Goal: Communication & Community: Answer question/provide support

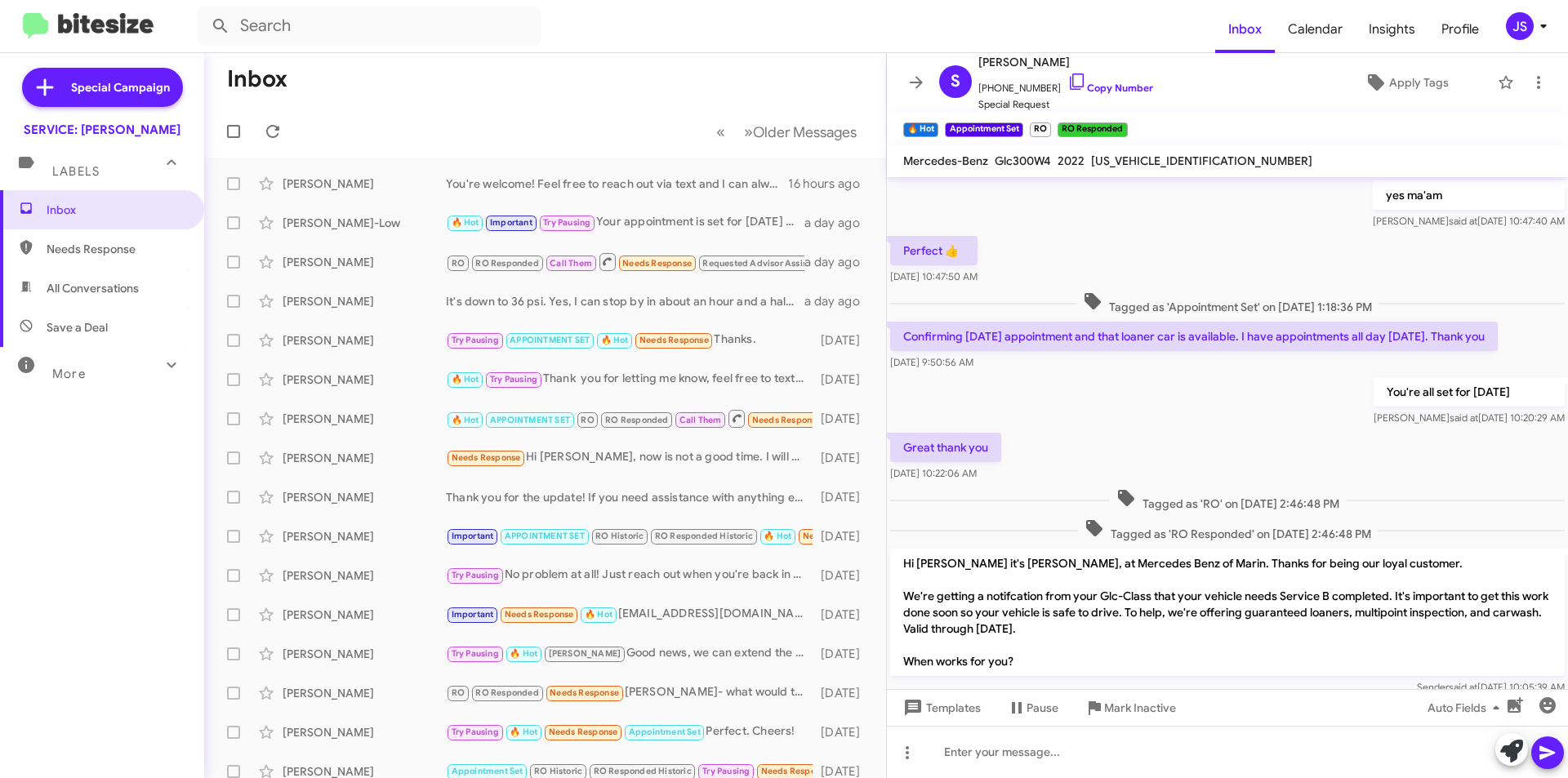
scroll to position [765, 0]
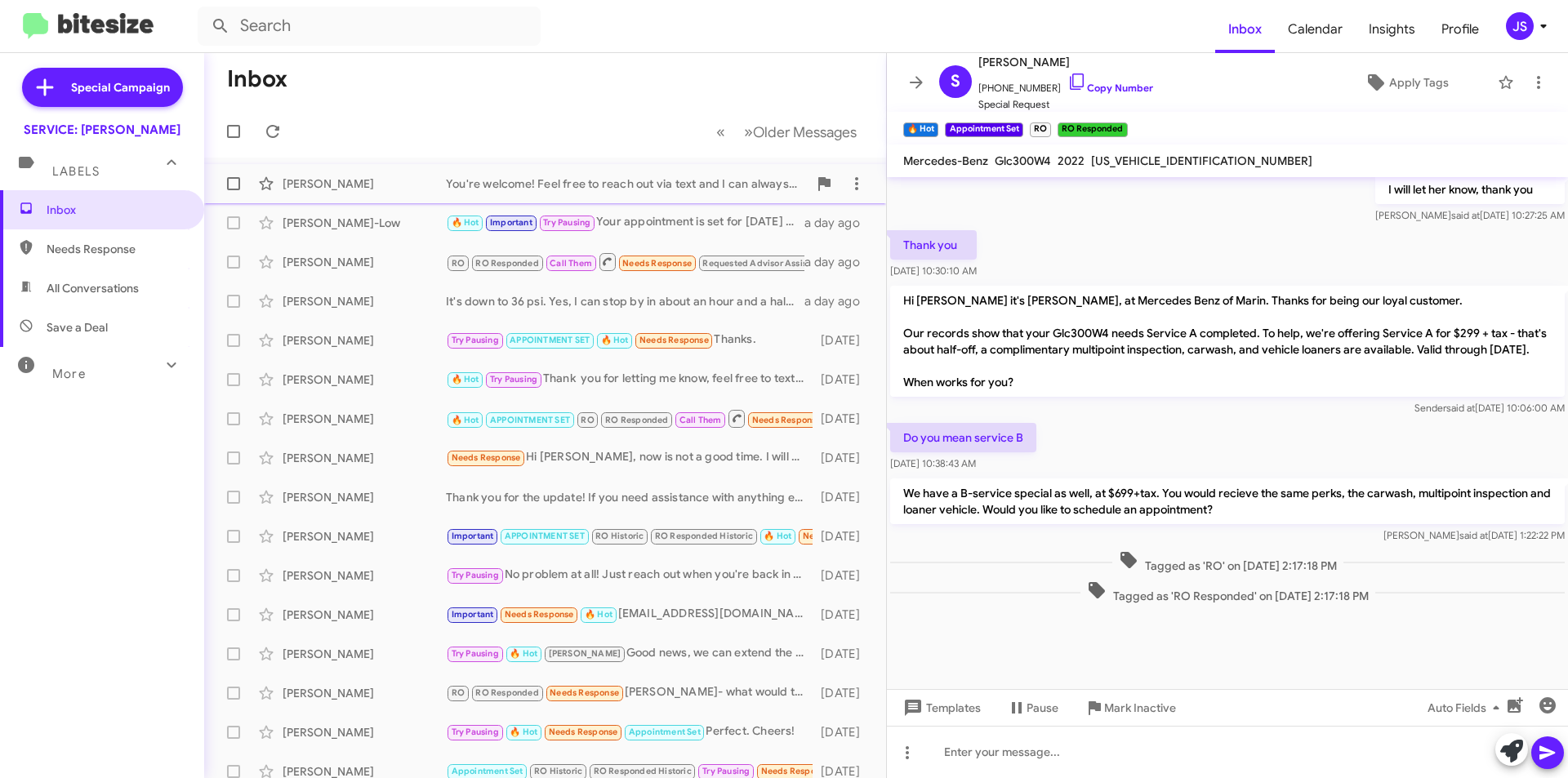
click at [423, 180] on div "[PERSON_NAME]" at bounding box center [364, 183] width 163 height 16
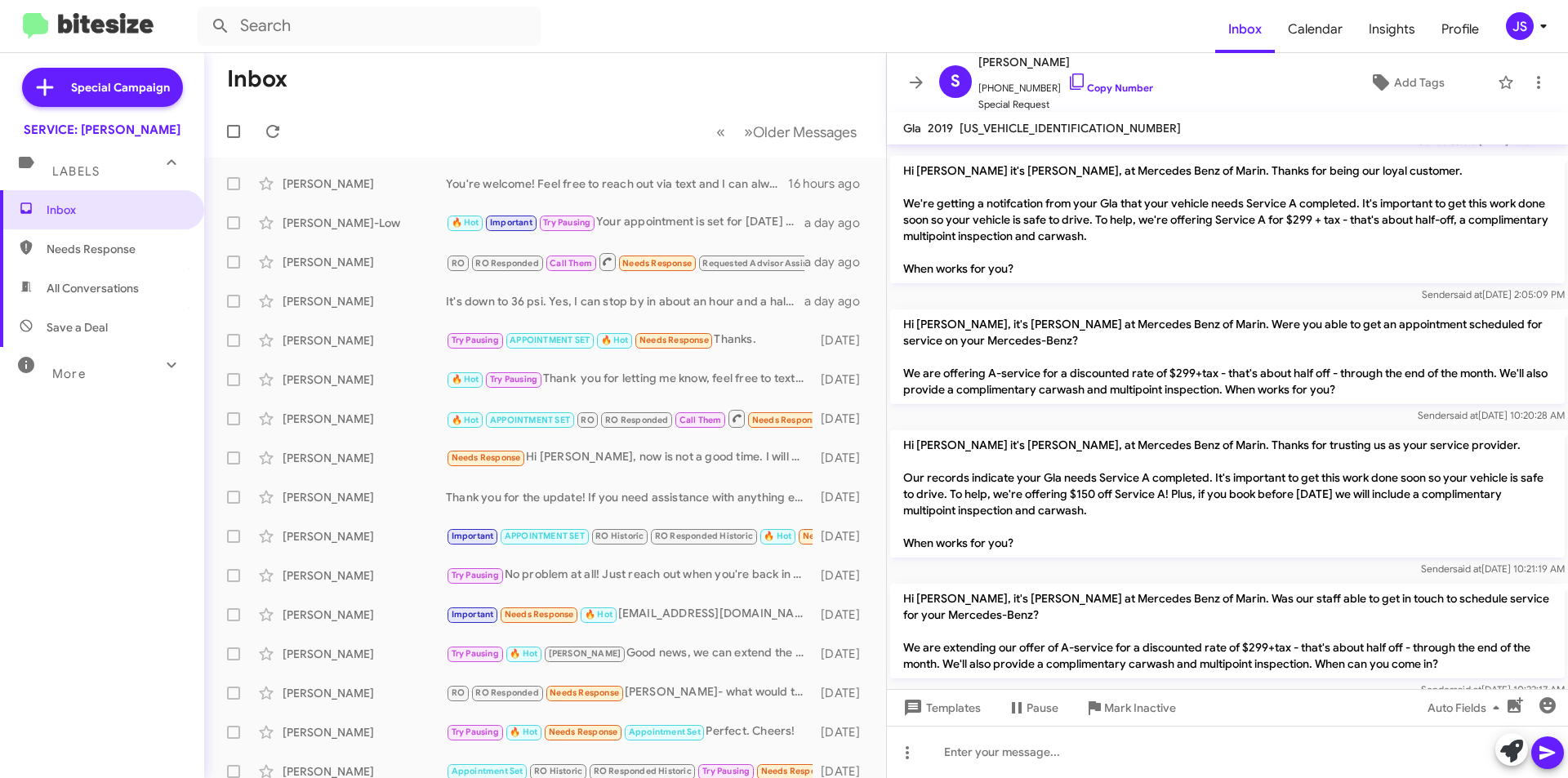
scroll to position [1904, 0]
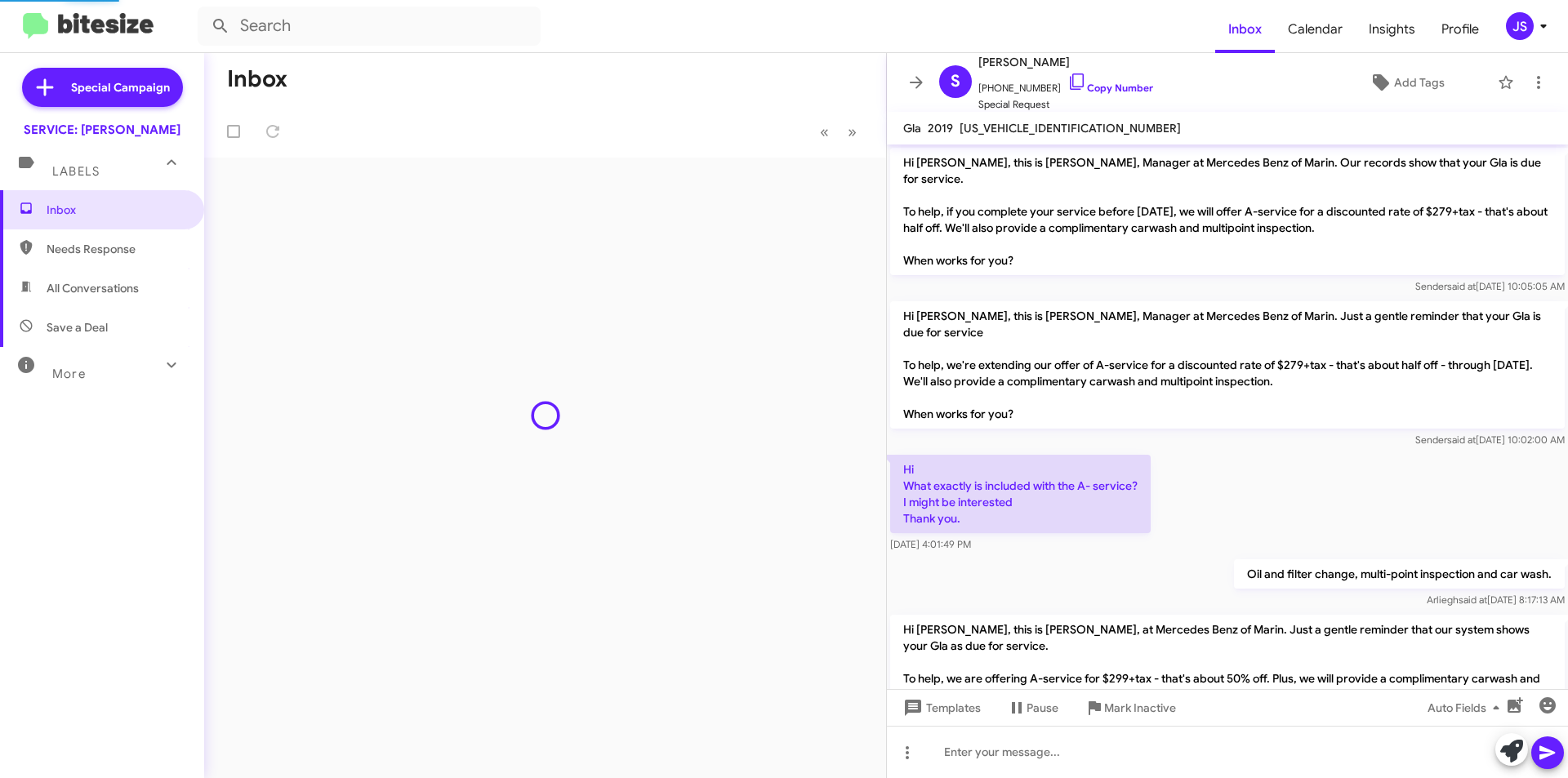
scroll to position [1904, 0]
